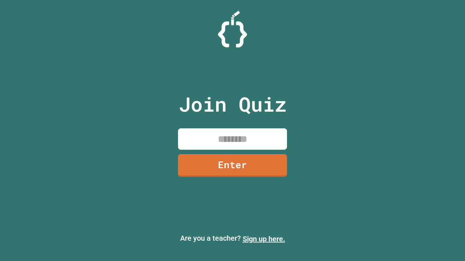
click at [264, 239] on link "Sign up here." at bounding box center [264, 239] width 42 height 9
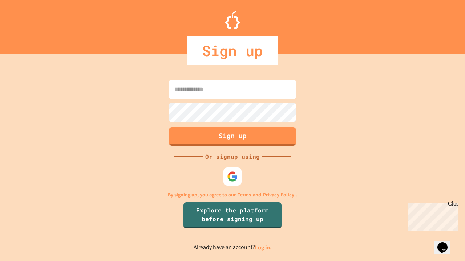
click at [264, 248] on link "Log in." at bounding box center [263, 248] width 17 height 8
